Goal: Navigation & Orientation: Find specific page/section

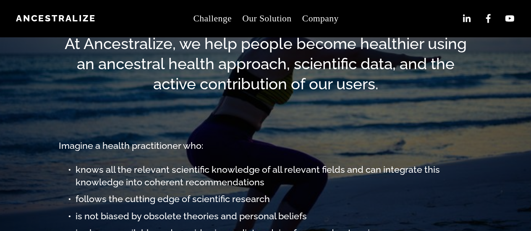
scroll to position [42, 0]
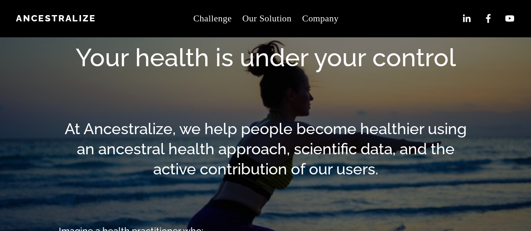
click at [261, 20] on link "Our Solution" at bounding box center [266, 19] width 49 height 18
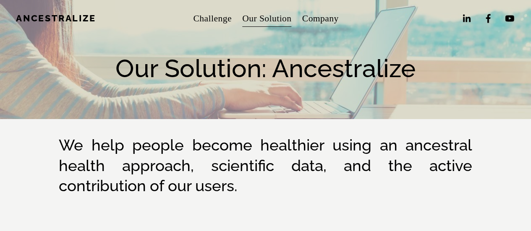
click at [324, 20] on span "Company" at bounding box center [320, 18] width 37 height 16
click at [0, 0] on span "About" at bounding box center [0, 0] width 0 height 0
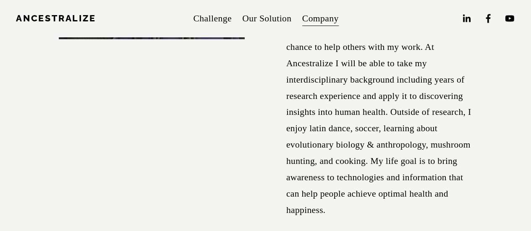
scroll to position [4322, 0]
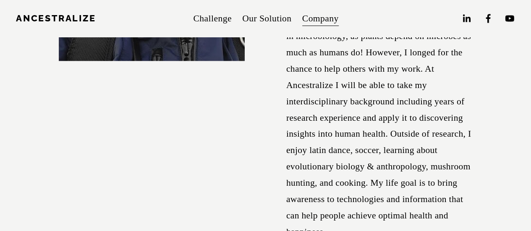
click at [0, 0] on span "Jobs" at bounding box center [0, 0] width 0 height 0
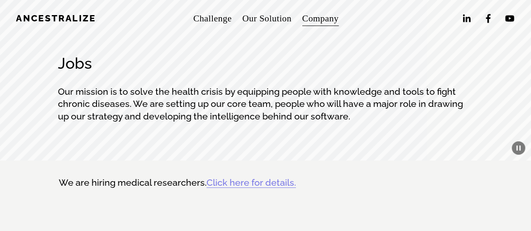
click at [0, 0] on span "Contact" at bounding box center [0, 0] width 0 height 0
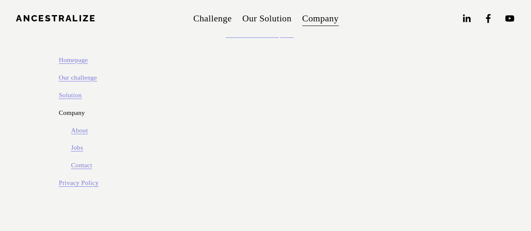
scroll to position [106, 0]
